Goal: Task Accomplishment & Management: Complete application form

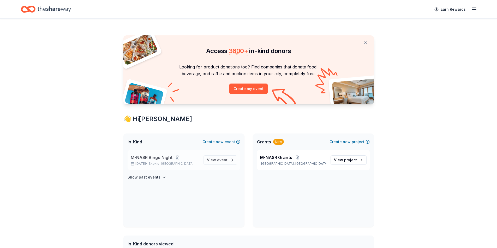
click at [143, 159] on span "M-NASR Bingo Night" at bounding box center [152, 158] width 42 height 6
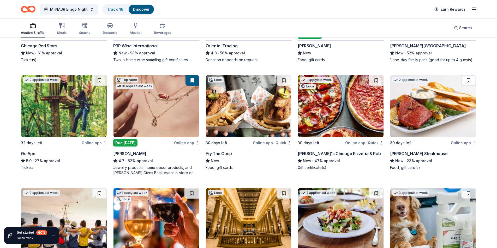
scroll to position [130, 0]
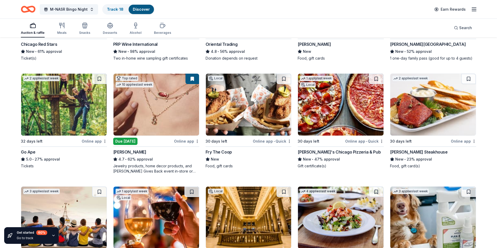
click at [324, 104] on img at bounding box center [341, 105] width 86 height 62
click at [246, 100] on img at bounding box center [249, 105] width 86 height 62
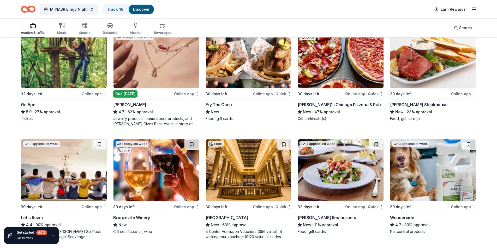
scroll to position [235, 0]
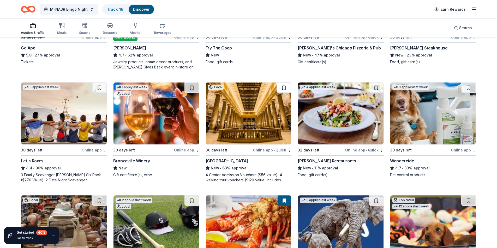
click at [287, 87] on button at bounding box center [283, 88] width 15 height 10
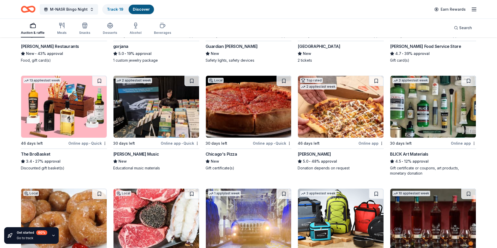
scroll to position [1142, 0]
click at [61, 110] on img at bounding box center [64, 107] width 86 height 62
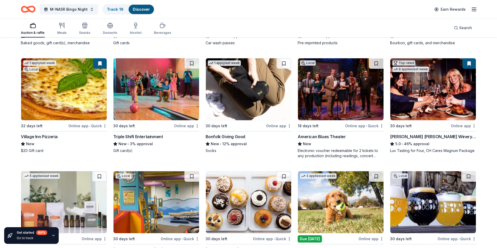
scroll to position [1445, 0]
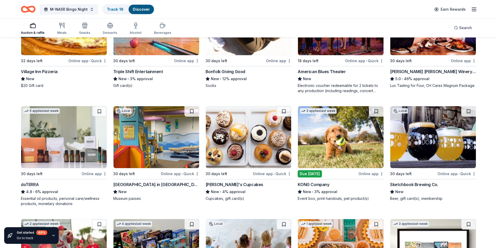
click at [239, 141] on img at bounding box center [249, 137] width 86 height 62
click at [282, 109] on button at bounding box center [283, 111] width 15 height 10
click at [412, 182] on div "Sketchbook Brewing Co." at bounding box center [414, 185] width 48 height 6
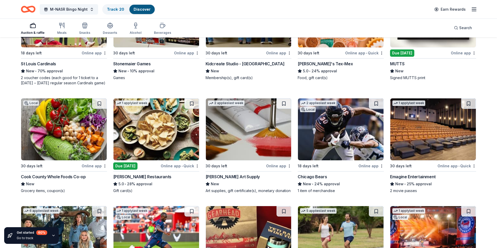
scroll to position [1680, 0]
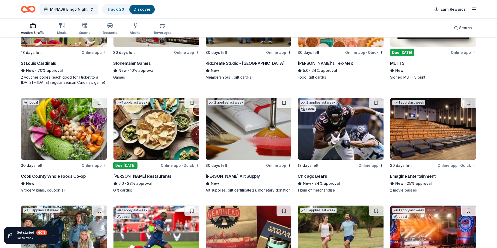
click at [319, 141] on img at bounding box center [341, 129] width 86 height 62
click at [373, 105] on button at bounding box center [376, 103] width 15 height 10
click at [413, 142] on img at bounding box center [433, 129] width 86 height 62
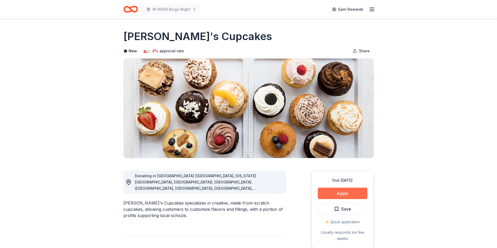
click at [339, 193] on button "Apply" at bounding box center [343, 193] width 50 height 11
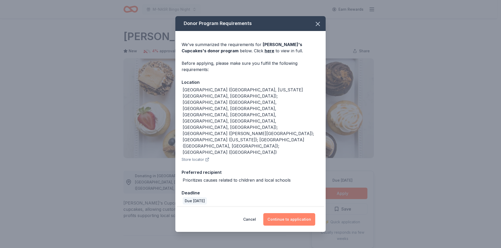
click at [289, 214] on button "Continue to application" at bounding box center [289, 220] width 52 height 13
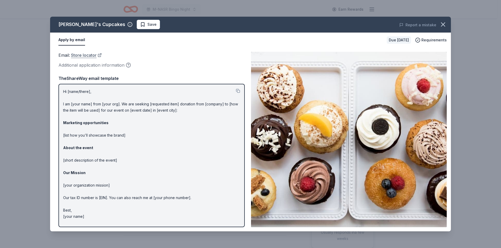
click at [82, 56] on link "Store locator" at bounding box center [86, 55] width 31 height 7
click at [444, 24] on icon "button" at bounding box center [442, 24] width 7 height 7
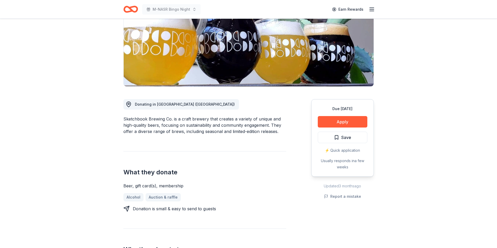
scroll to position [78, 0]
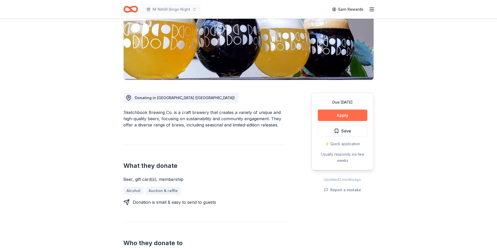
click at [337, 114] on button "Apply" at bounding box center [343, 115] width 50 height 11
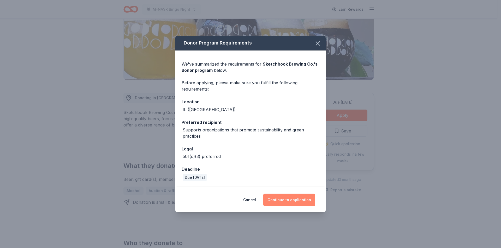
click at [281, 200] on button "Continue to application" at bounding box center [289, 200] width 52 height 13
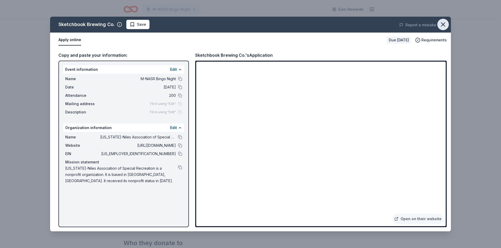
click at [441, 25] on icon "button" at bounding box center [442, 24] width 7 height 7
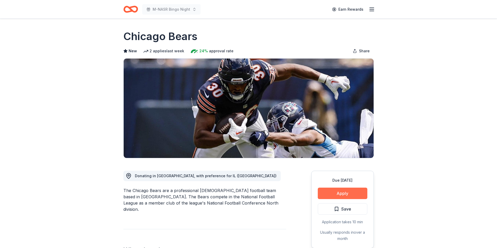
click at [333, 194] on button "Apply" at bounding box center [343, 193] width 50 height 11
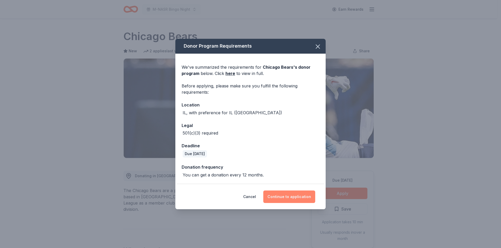
click at [293, 196] on button "Continue to application" at bounding box center [289, 197] width 52 height 13
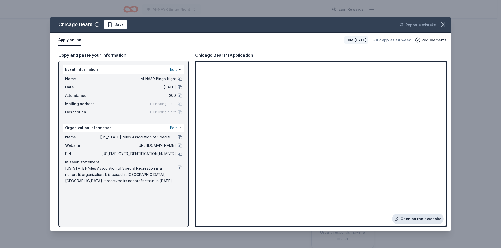
click at [424, 217] on link "Open on their website" at bounding box center [417, 219] width 51 height 10
